Goal: Information Seeking & Learning: Compare options

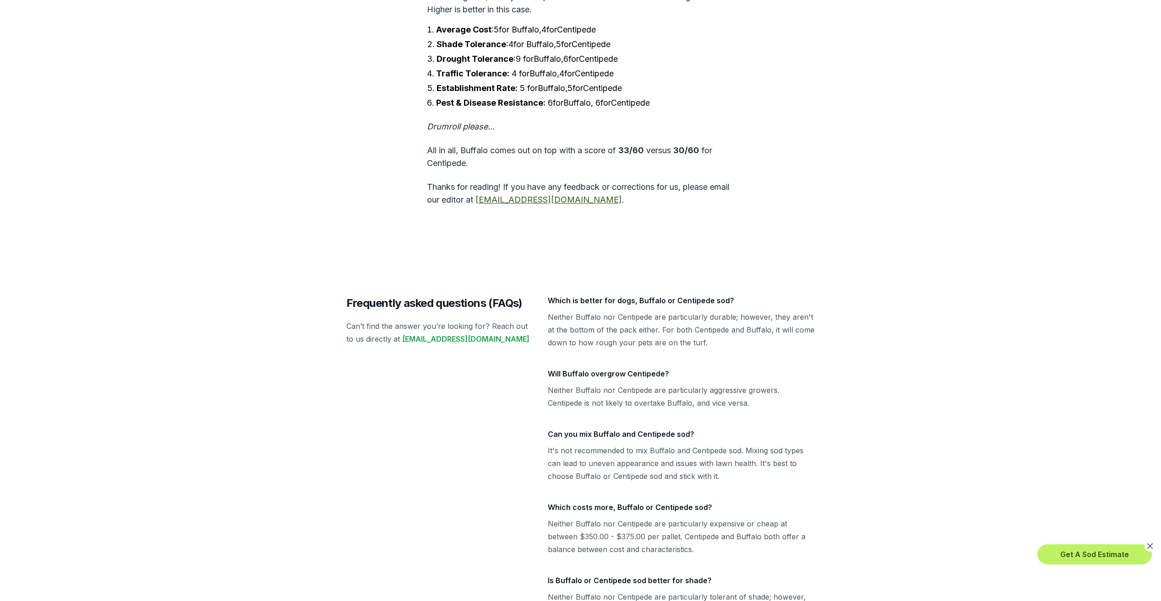
scroll to position [2903, 0]
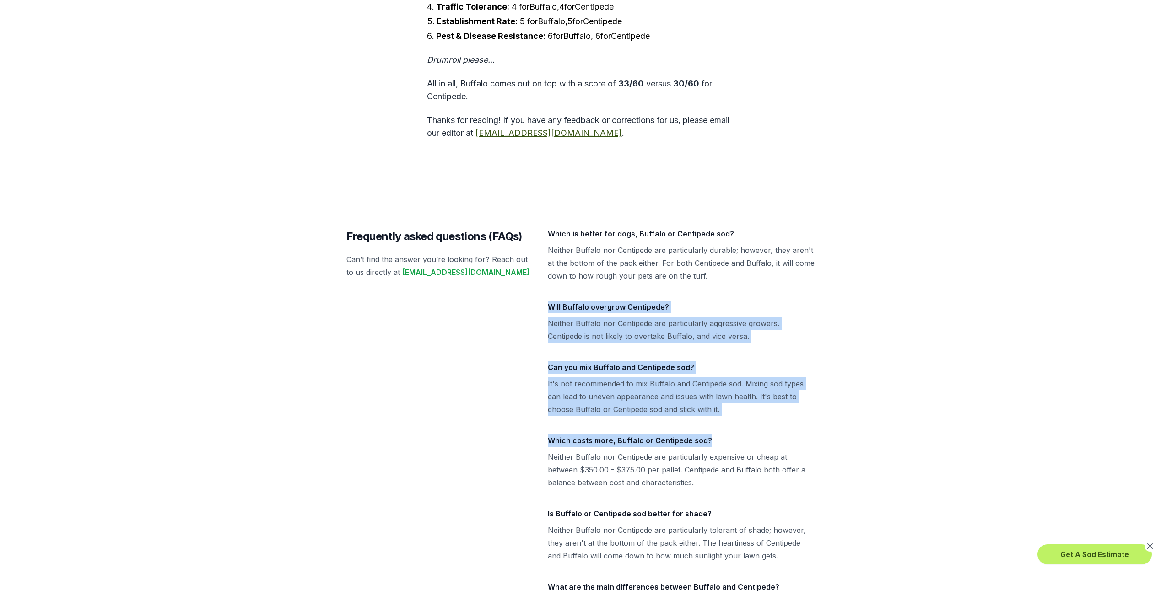
drag, startPoint x: 1161, startPoint y: 479, endPoint x: 1148, endPoint y: 316, distance: 163.0
drag, startPoint x: 1148, startPoint y: 316, endPoint x: 1147, endPoint y: 337, distance: 21.1
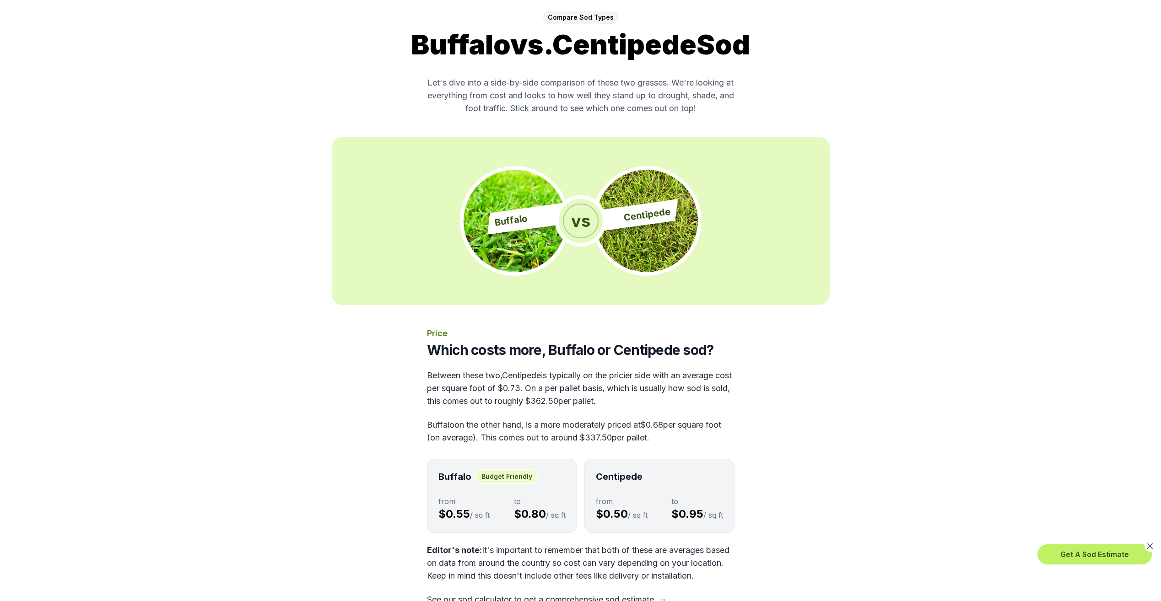
scroll to position [44, 0]
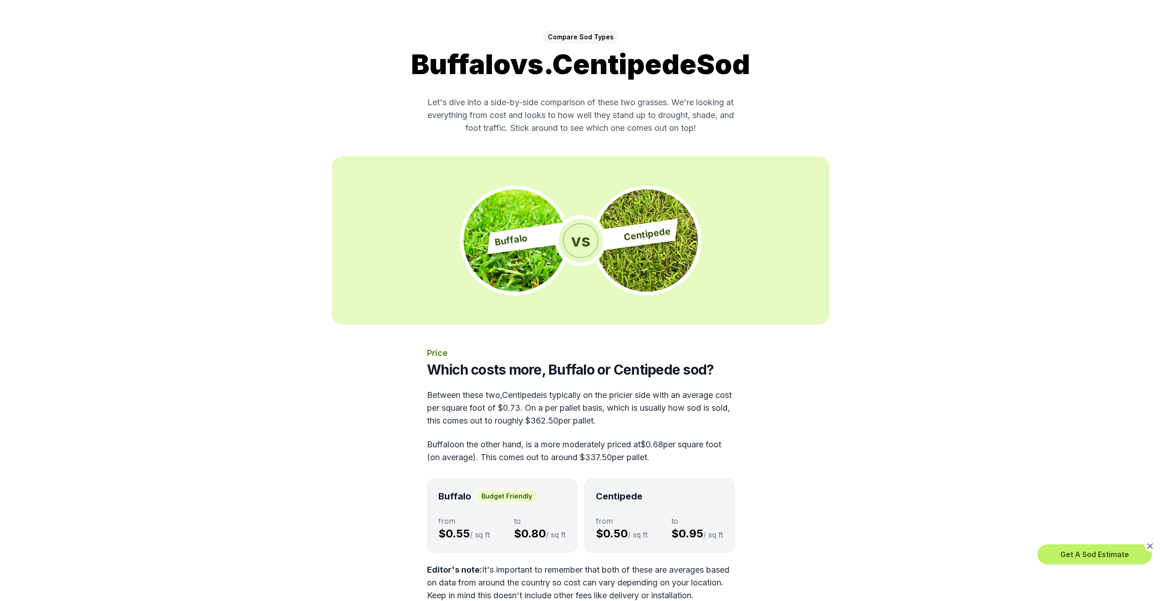
click at [553, 37] on span "Compare Sod Types" at bounding box center [580, 37] width 75 height 13
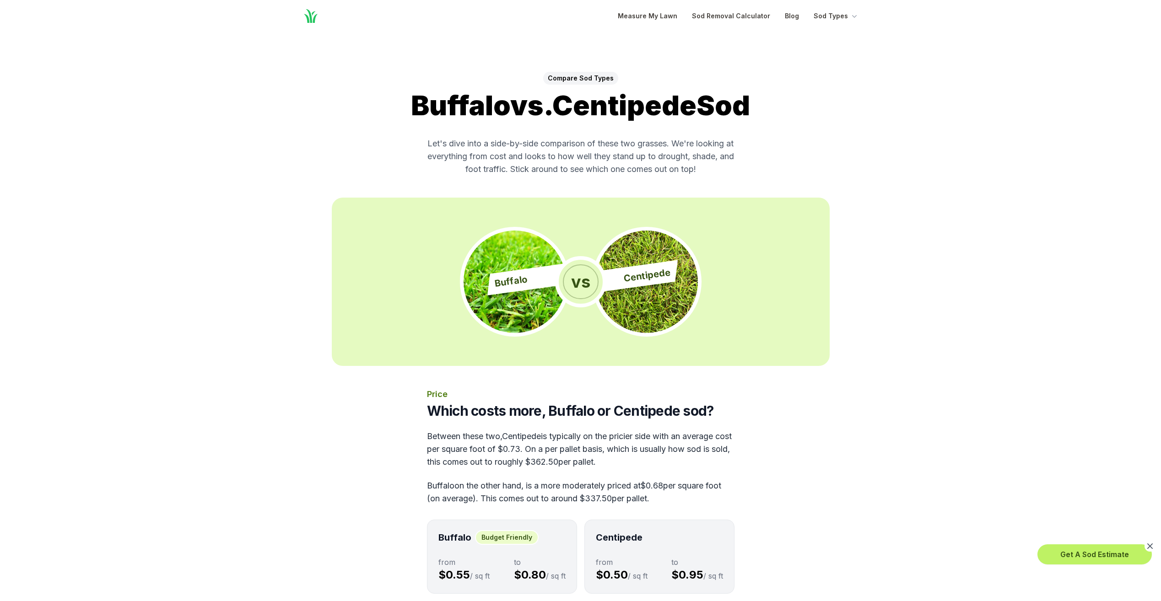
scroll to position [0, 0]
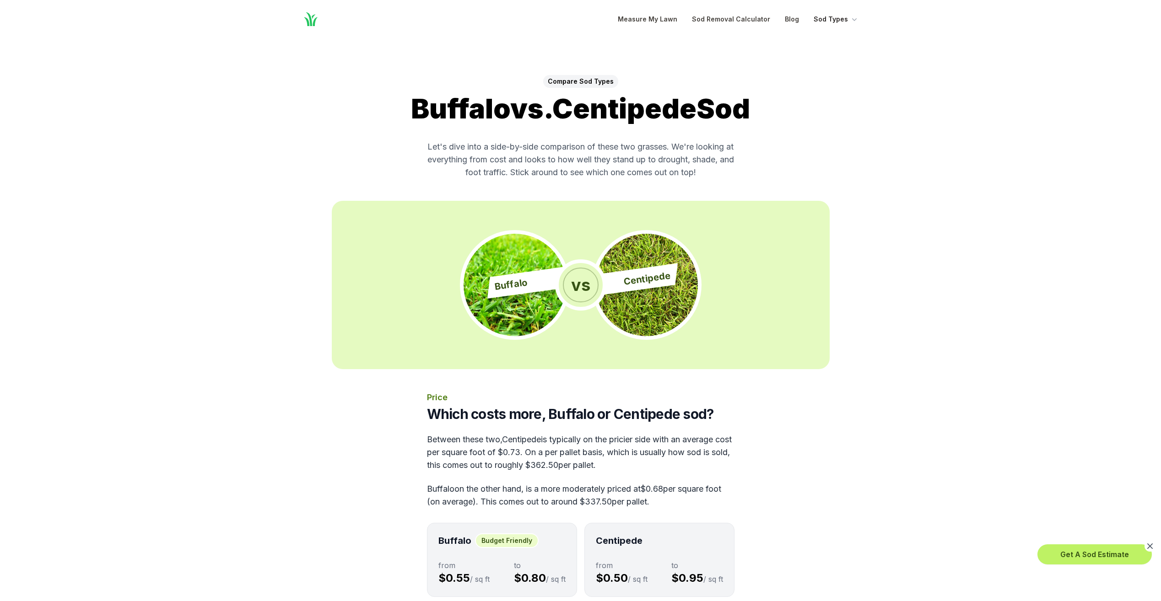
click at [849, 18] on button "Sod Types" at bounding box center [836, 19] width 45 height 11
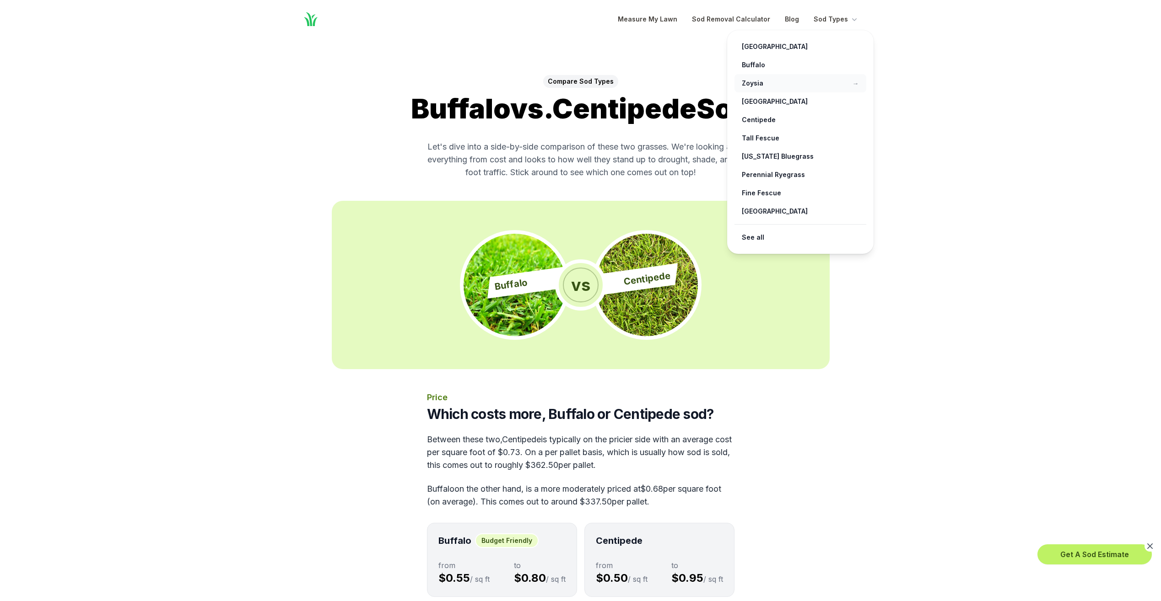
click at [758, 86] on link "Zoysia →" at bounding box center [801, 83] width 132 height 18
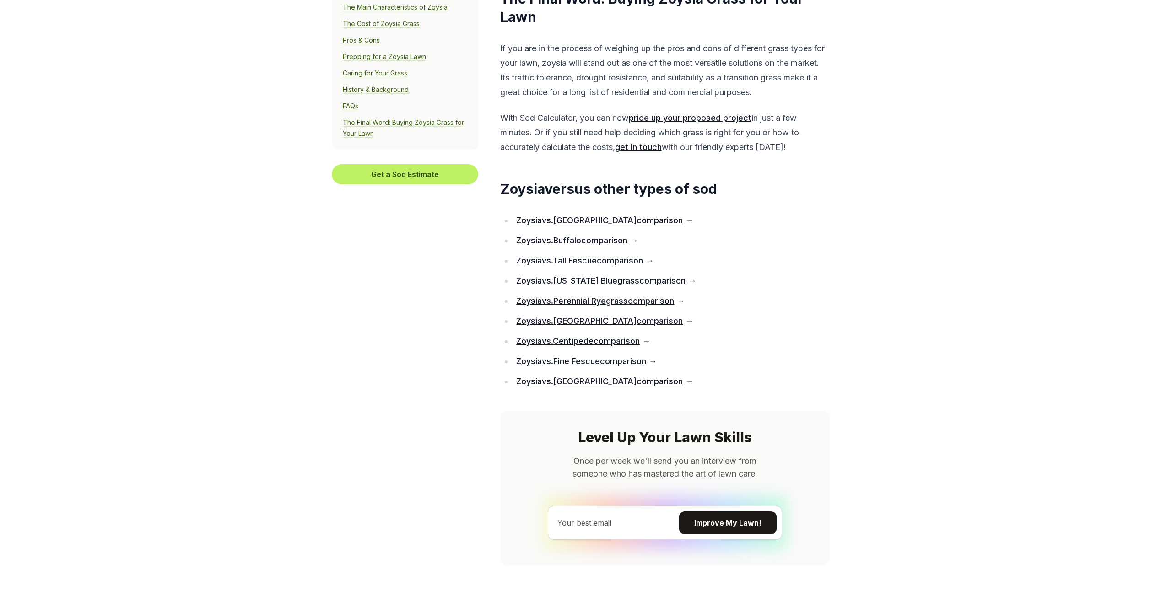
scroll to position [5767, 0]
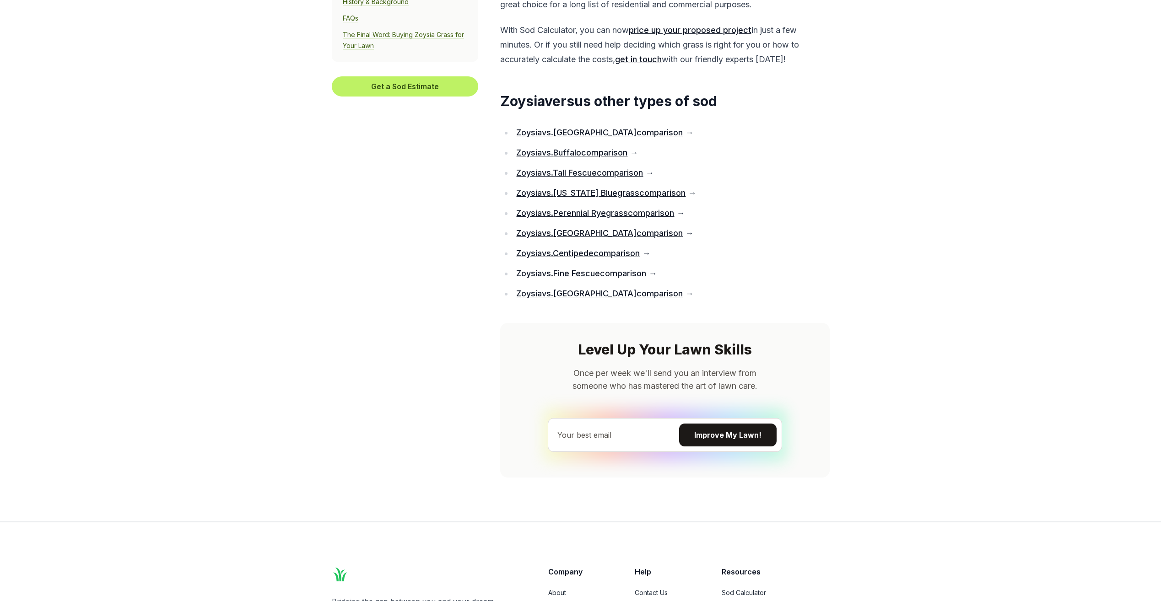
click at [569, 178] on link "Zoysia vs. Tall Fescue comparison" at bounding box center [579, 173] width 127 height 10
